Goal: Information Seeking & Learning: Understand process/instructions

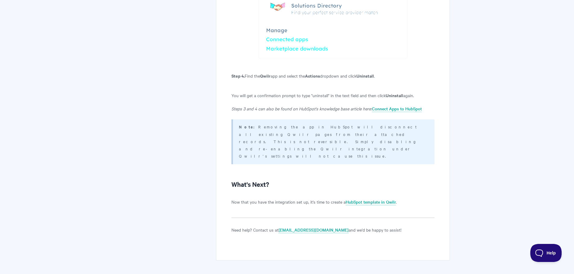
scroll to position [1354, 0]
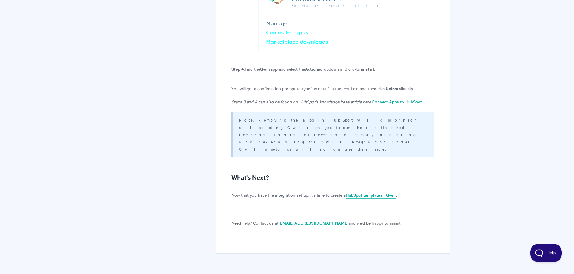
click at [381, 192] on link "HubSpot template in Qwilr" at bounding box center [371, 195] width 50 height 7
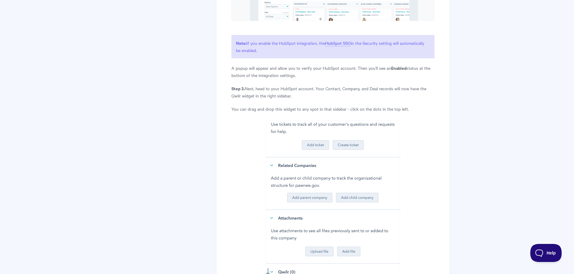
drag, startPoint x: 209, startPoint y: 129, endPoint x: 210, endPoint y: 125, distance: 4.4
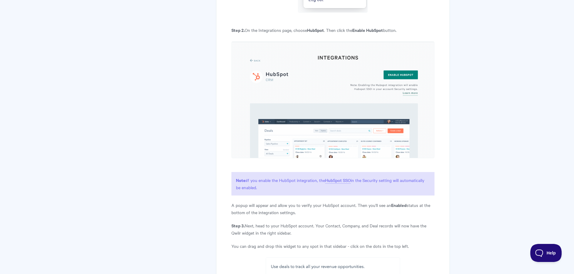
scroll to position [0, 0]
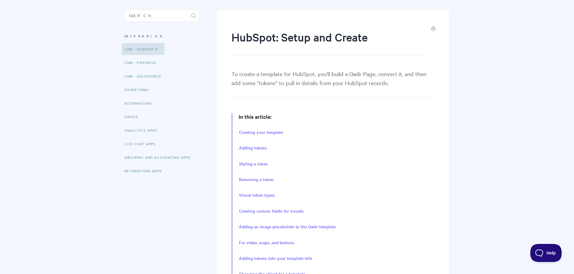
scroll to position [60, 0]
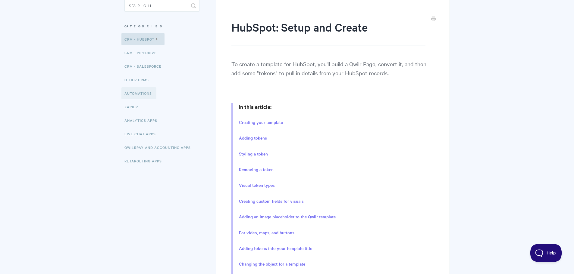
click at [138, 96] on link "Automations" at bounding box center [138, 93] width 35 height 12
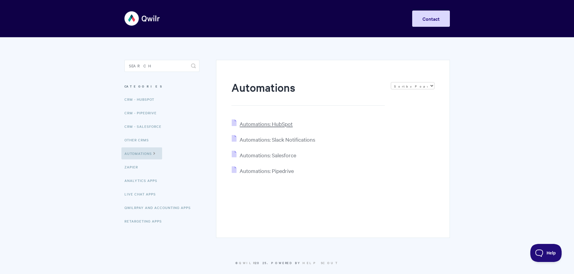
click at [278, 121] on span "Automations: HubSpot" at bounding box center [266, 124] width 53 height 7
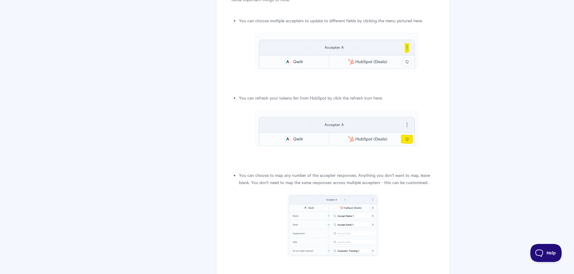
scroll to position [3345, 0]
